Goal: Obtain resource: Obtain resource

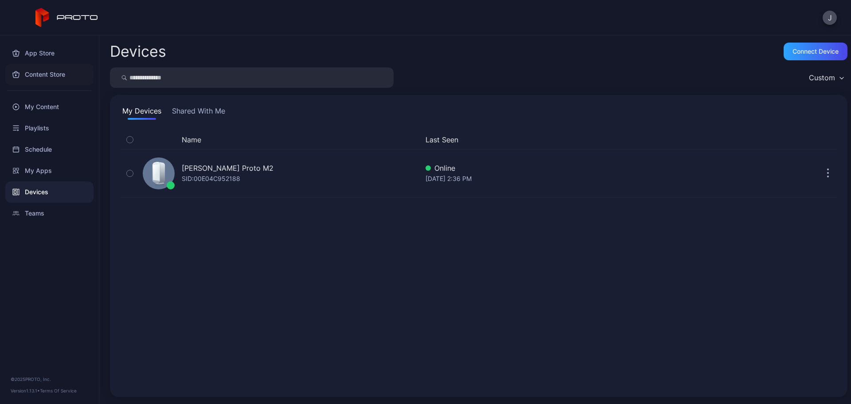
click at [14, 75] on icon at bounding box center [15, 74] width 7 height 7
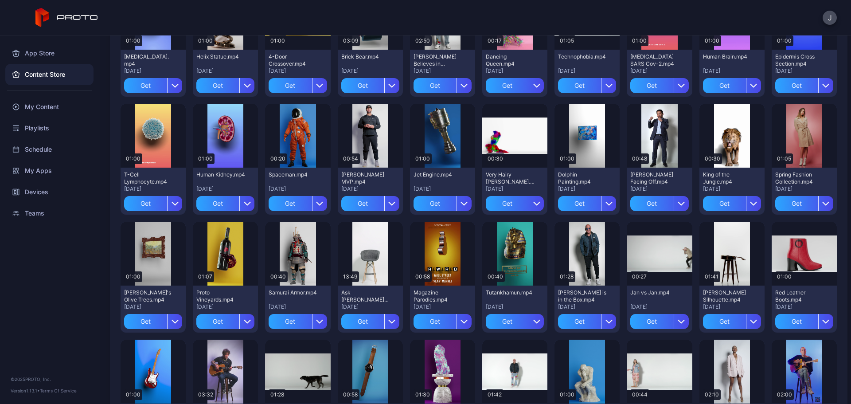
scroll to position [266, 0]
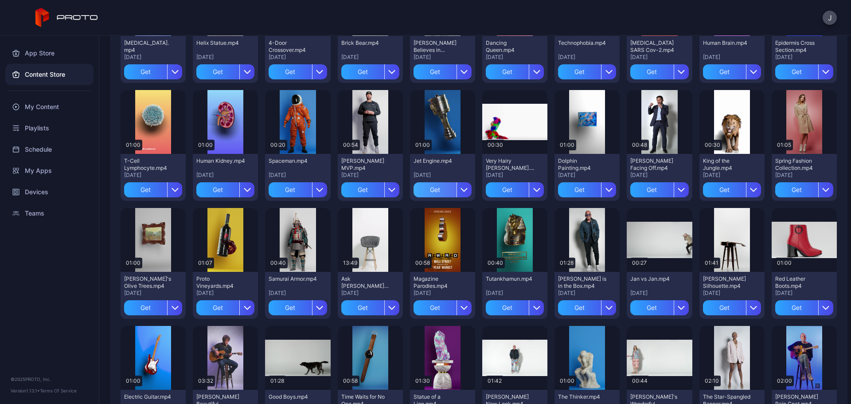
click at [422, 189] on div "Get" at bounding box center [435, 189] width 43 height 15
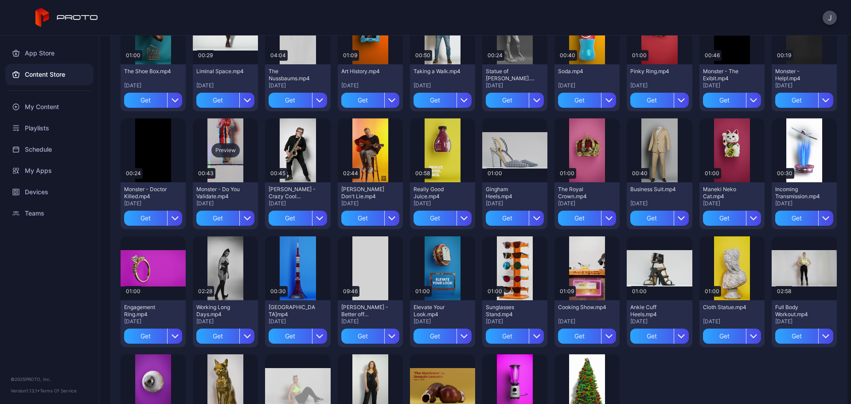
scroll to position [621, 0]
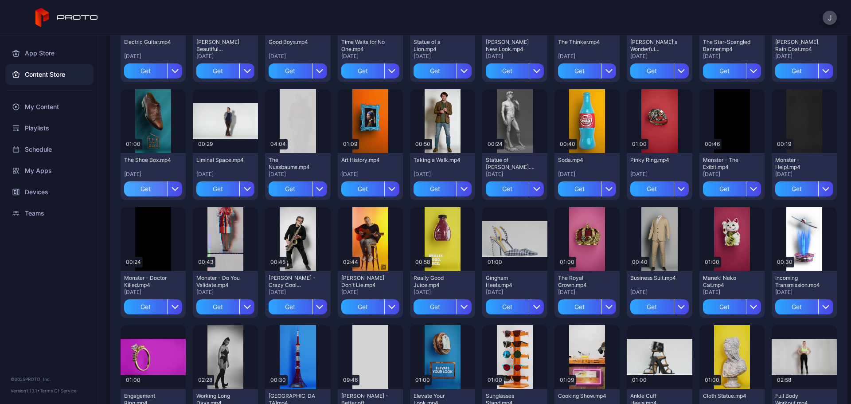
click at [140, 188] on div "Get" at bounding box center [145, 188] width 43 height 15
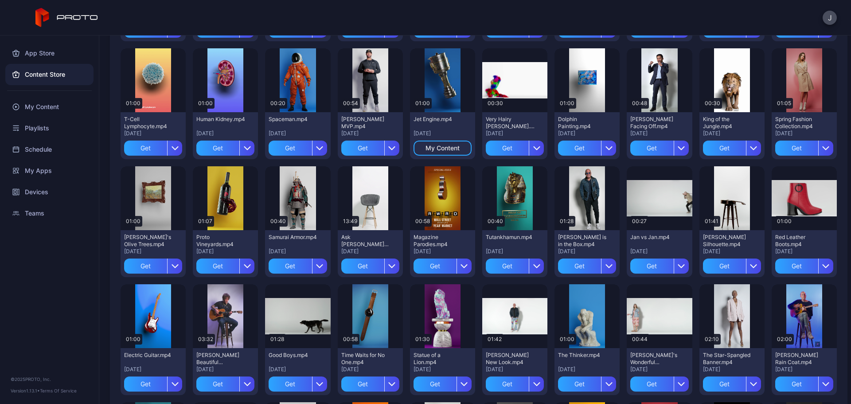
scroll to position [263, 0]
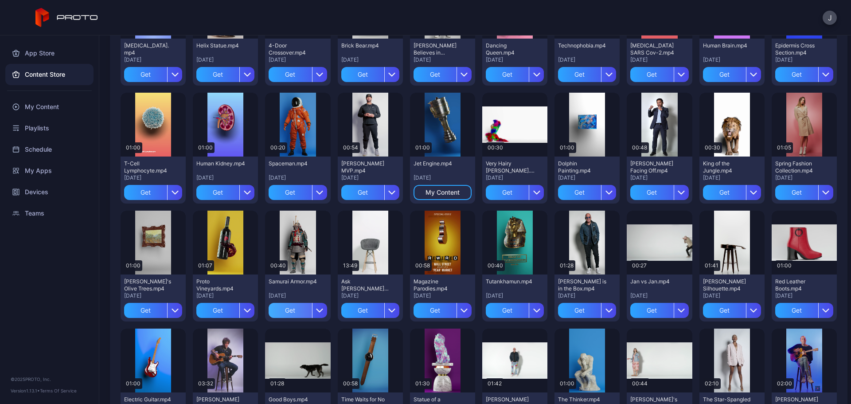
click at [285, 313] on div "Get" at bounding box center [290, 310] width 43 height 15
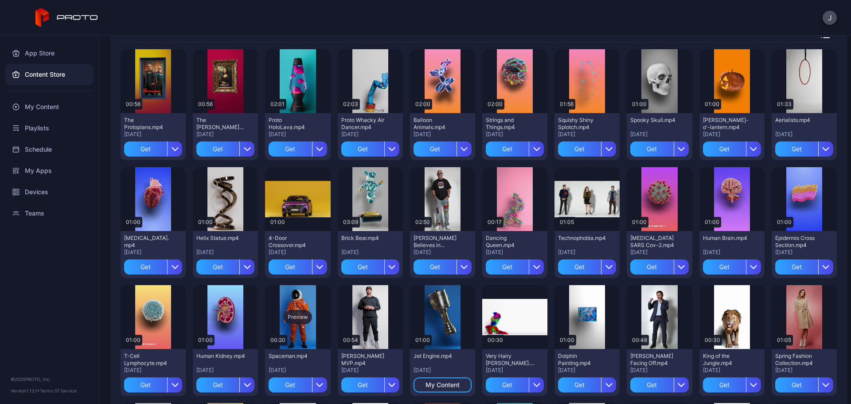
scroll to position [86, 0]
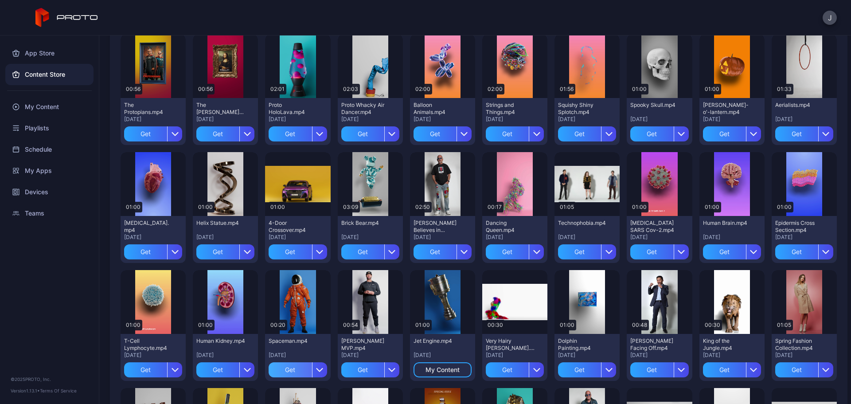
click at [284, 371] on div "Get" at bounding box center [290, 369] width 43 height 15
click at [39, 106] on div "My Content" at bounding box center [49, 106] width 88 height 21
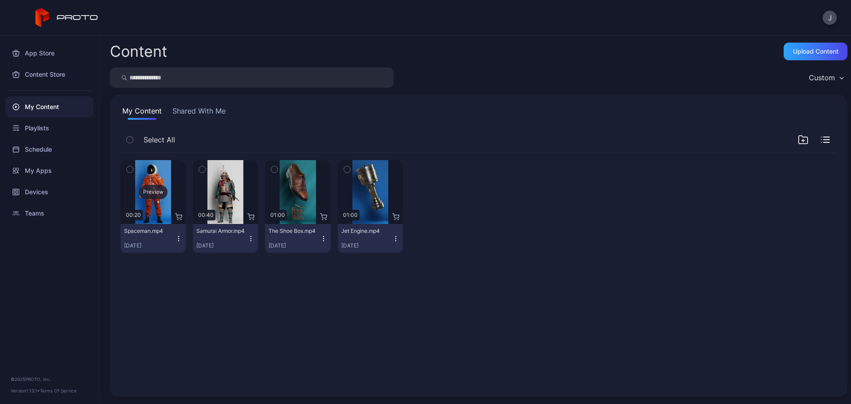
click at [155, 190] on div "Preview" at bounding box center [153, 192] width 28 height 14
